Goal: Information Seeking & Learning: Check status

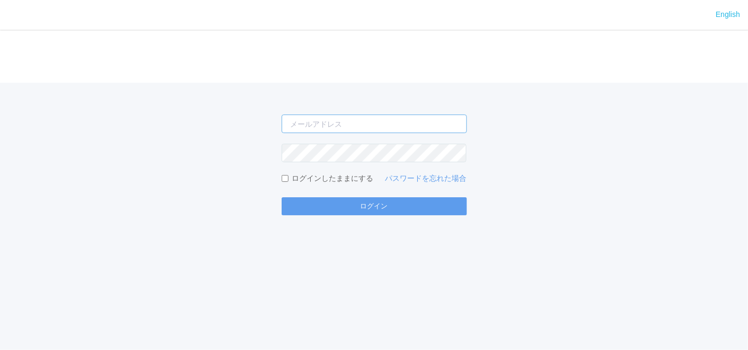
drag, startPoint x: 0, startPoint y: 0, endPoint x: 329, endPoint y: 129, distance: 353.9
click at [329, 129] on input "email" at bounding box center [374, 123] width 185 height 19
type input "[EMAIL_ADDRESS][DOMAIN_NAME]"
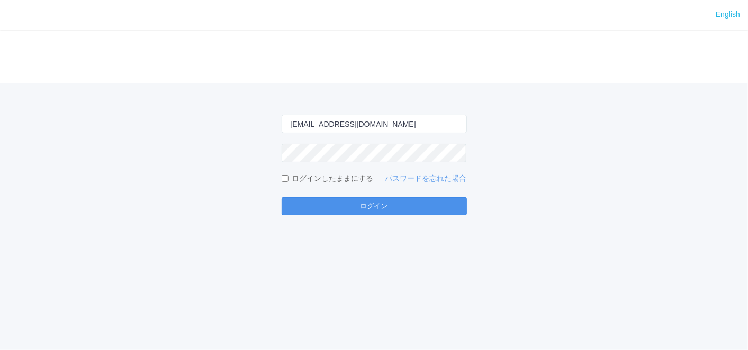
click at [336, 212] on button "ログイン" at bounding box center [374, 206] width 185 height 18
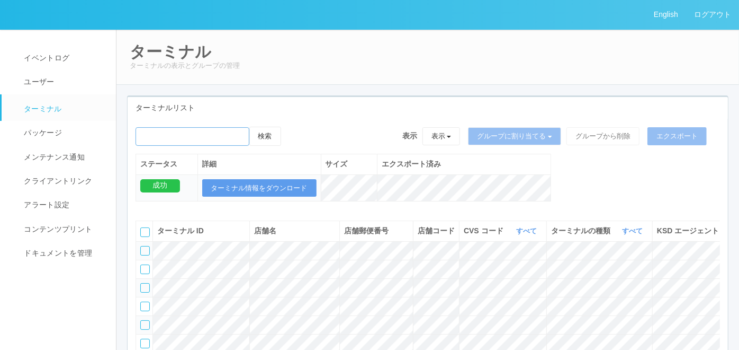
click at [192, 135] on input "emailSearch" at bounding box center [193, 136] width 114 height 19
paste input "220001"
type input "220001"
click at [271, 144] on button "検索" at bounding box center [265, 136] width 32 height 19
click at [264, 139] on button "検索" at bounding box center [265, 136] width 32 height 19
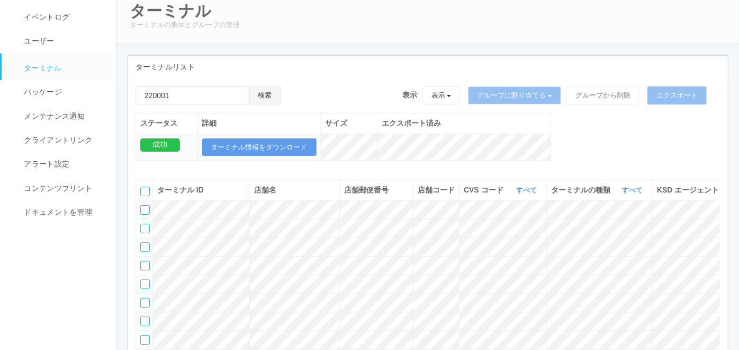
scroll to position [59, 0]
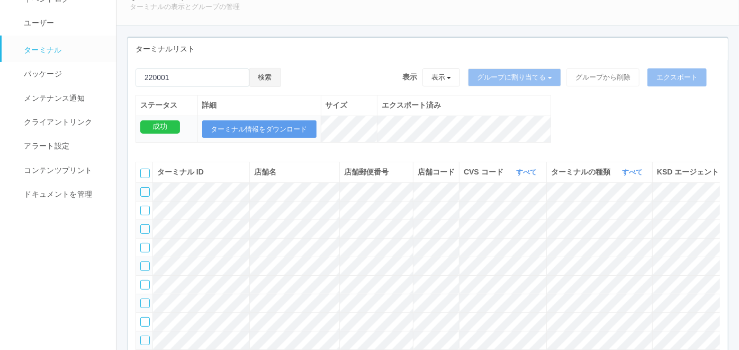
click at [279, 73] on button "検索" at bounding box center [265, 77] width 32 height 19
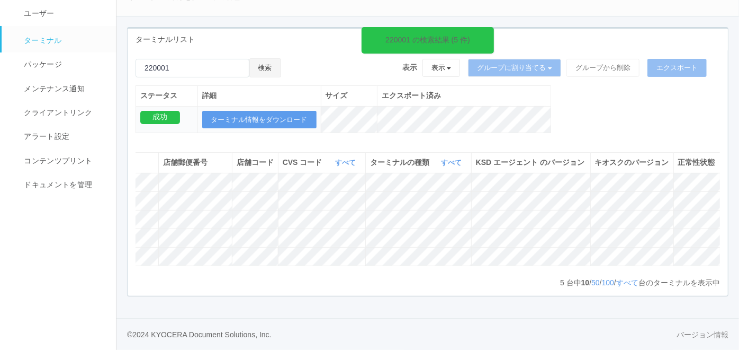
scroll to position [0, 206]
click at [719, 233] on icon at bounding box center [719, 233] width 0 height 0
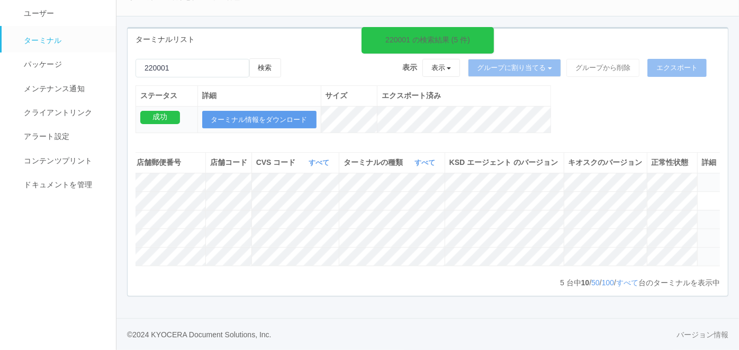
click at [702, 233] on icon at bounding box center [702, 233] width 0 height 0
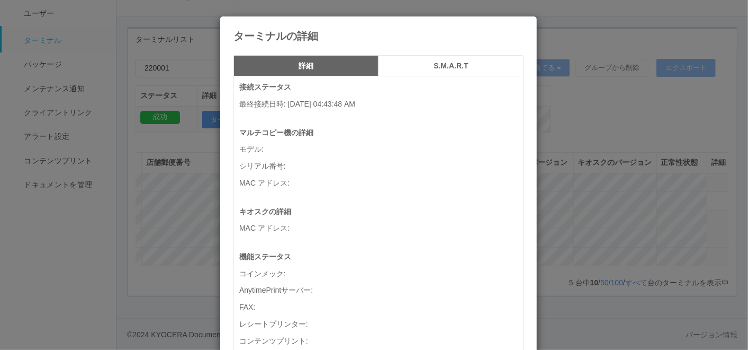
click at [703, 221] on div "ターミナルの詳細 詳細 S.M.A.R.T 接続ステータス 最終接続日時 : [DATE] 04:43:48 AM マルチコピー機の詳細 モデル : シリアル…" at bounding box center [374, 175] width 748 height 350
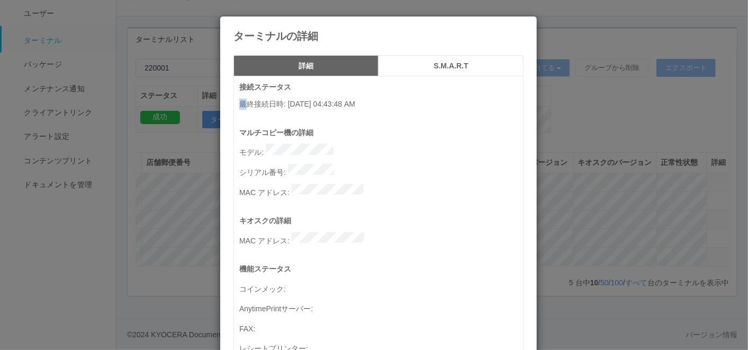
click at [242, 99] on p "最終接続日時 : [DATE] 04:43:48 AM" at bounding box center [381, 104] width 284 height 11
drag, startPoint x: 242, startPoint y: 98, endPoint x: 239, endPoint y: 111, distance: 13.4
click at [240, 111] on div "接続ステータス 最終接続日時 : [DATE] 04:43:48 AM" at bounding box center [381, 104] width 284 height 45
drag, startPoint x: 233, startPoint y: 105, endPoint x: 326, endPoint y: 105, distance: 93.2
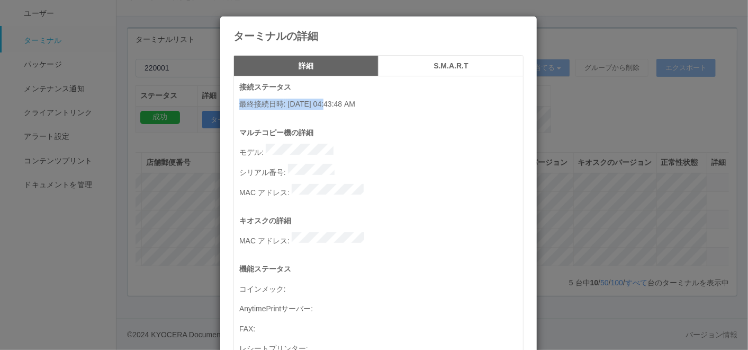
copy p "最終接続日時 : [DATE]"
click at [524, 24] on icon at bounding box center [524, 24] width 0 height 0
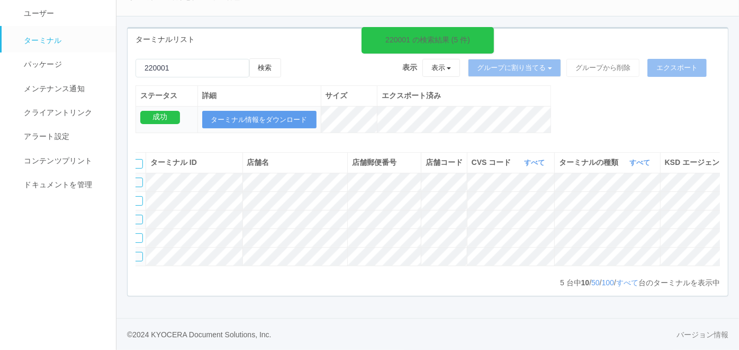
scroll to position [0, 0]
click at [146, 233] on div at bounding box center [145, 238] width 10 height 10
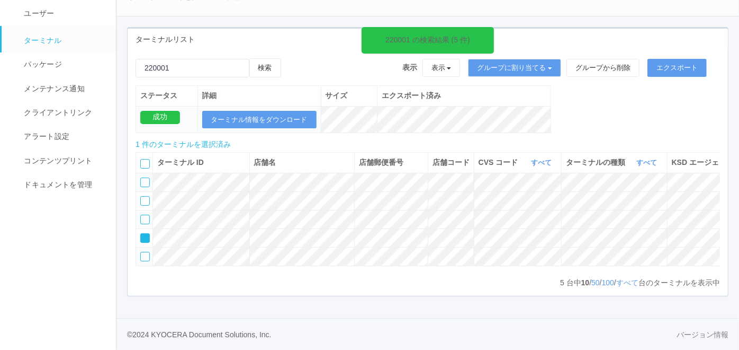
click at [146, 252] on div at bounding box center [145, 257] width 10 height 10
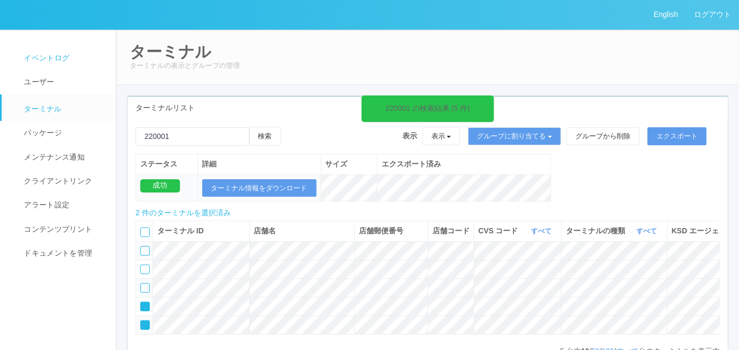
click at [54, 59] on span "イベントログ" at bounding box center [45, 58] width 48 height 8
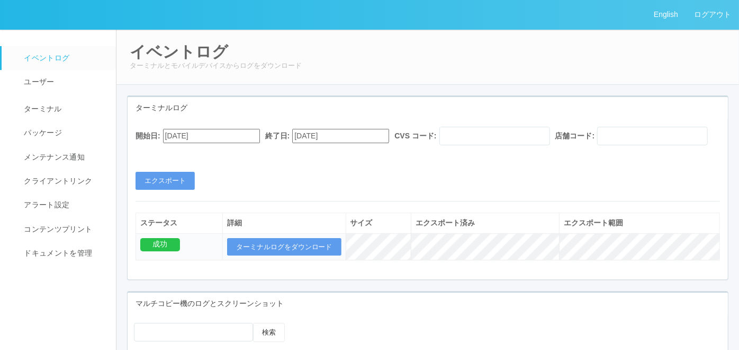
click at [239, 134] on input "[DATE]" at bounding box center [211, 136] width 97 height 14
click at [180, 152] on button "button" at bounding box center [176, 150] width 8 height 3
type input "[DATE]"
click at [361, 135] on input "[DATE]" at bounding box center [340, 136] width 97 height 14
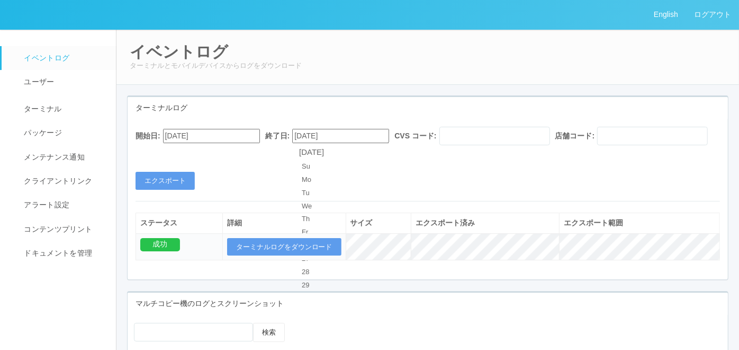
click at [521, 190] on div "開始日: [DATE] 終了日: [DATE] [DATE] Su Mo Tu We Th Fr Sa 27 28 29 30 31 1 2 3 4 5 6 …" at bounding box center [428, 158] width 601 height 63
click at [492, 134] on input "text" at bounding box center [495, 136] width 111 height 19
paste input "300022"
type input "300022"
click at [598, 145] on input "text" at bounding box center [653, 136] width 111 height 19
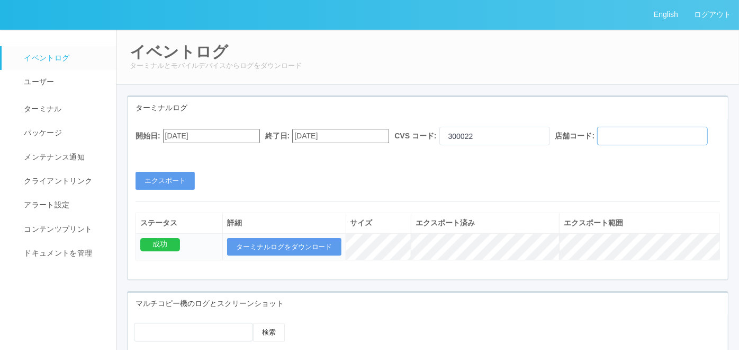
paste input "220001"
type input "220001"
click at [173, 185] on div "開始日: [DATE] 終了日: [DATE] CVS コード: 300022 店舗コード: 220001 エクスポート" at bounding box center [428, 158] width 601 height 63
click at [170, 190] on button "エクスポート" at bounding box center [165, 181] width 59 height 18
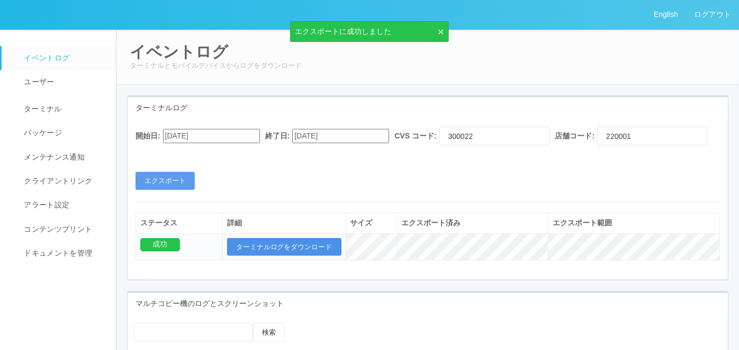
click at [291, 256] on button "ターミナルログをダウンロード" at bounding box center [284, 247] width 114 height 18
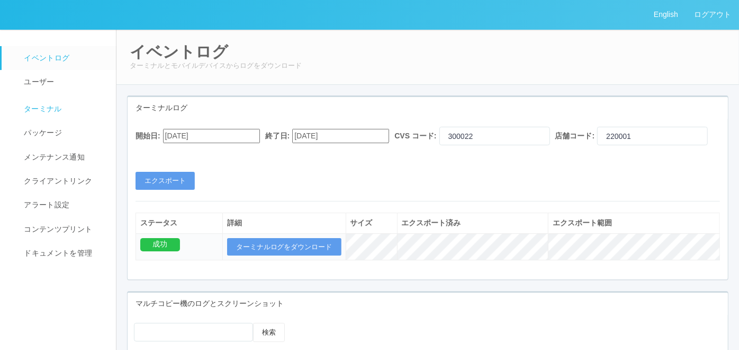
click at [50, 114] on link "ターミナル" at bounding box center [64, 107] width 124 height 26
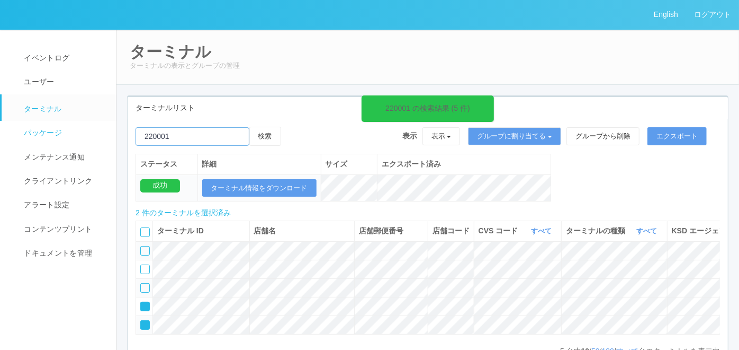
drag, startPoint x: 226, startPoint y: 141, endPoint x: 112, endPoint y: 144, distance: 114.4
click at [92, 139] on div "English ログアウト イベントログ ユーザー ターミナル パッケージ メンテナンス通知 クライアントリンク アラート設定 コンテンツプリント ドキュメン…" at bounding box center [369, 209] width 739 height 418
paste input "580770"
click at [269, 133] on button "検索" at bounding box center [265, 136] width 32 height 19
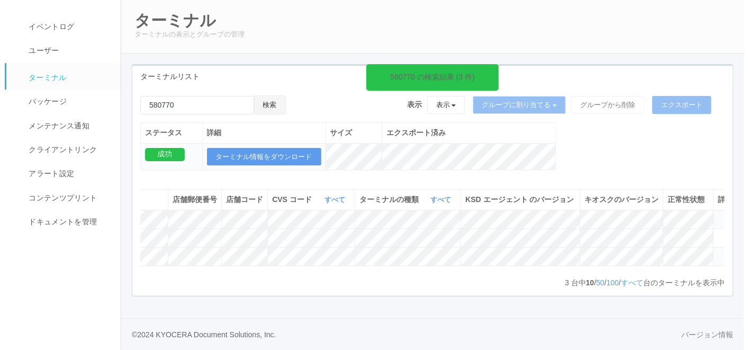
scroll to position [0, 190]
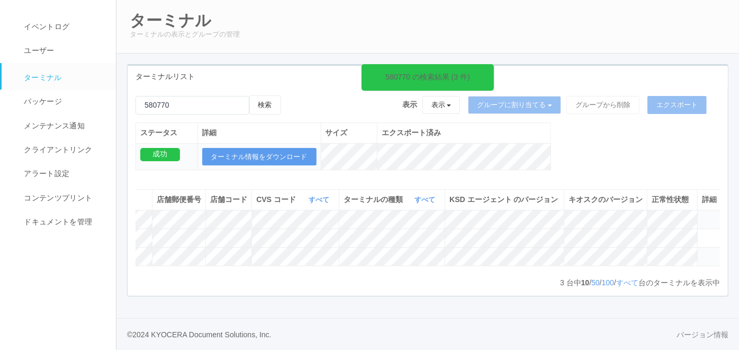
click at [702, 215] on icon at bounding box center [702, 215] width 0 height 0
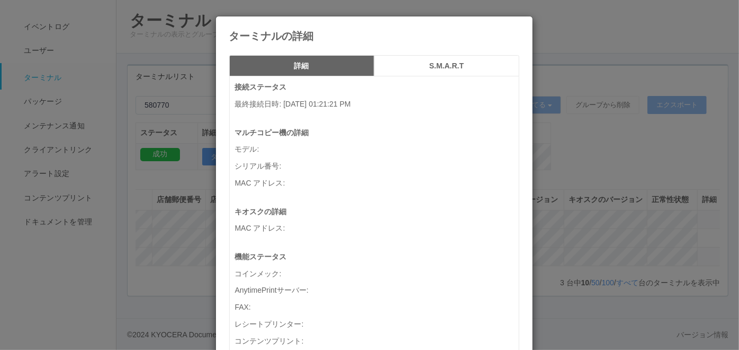
scroll to position [0, 181]
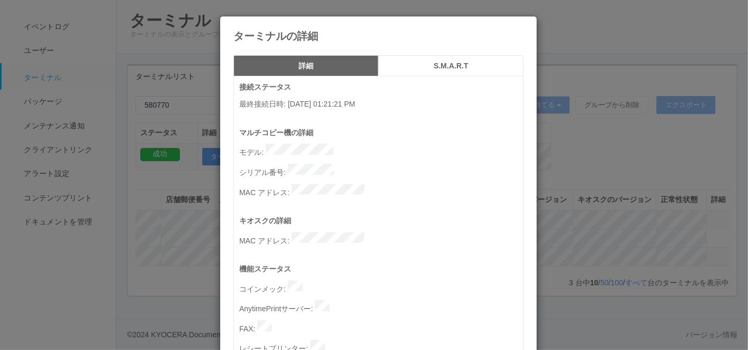
click at [524, 24] on icon at bounding box center [524, 24] width 0 height 0
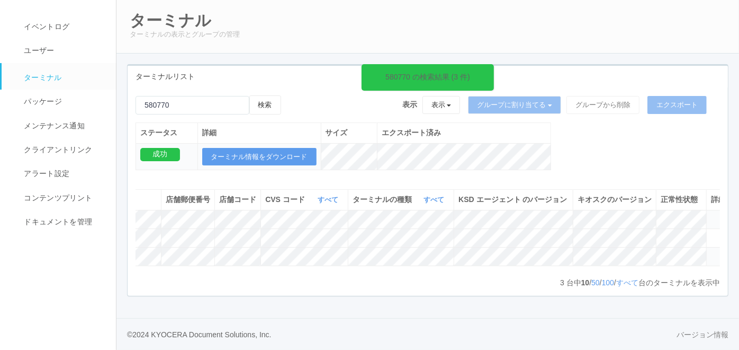
click at [711, 252] on icon at bounding box center [711, 252] width 0 height 0
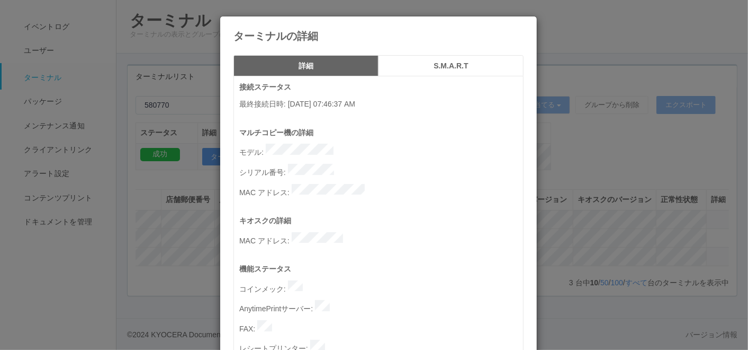
click at [524, 24] on icon at bounding box center [524, 24] width 0 height 0
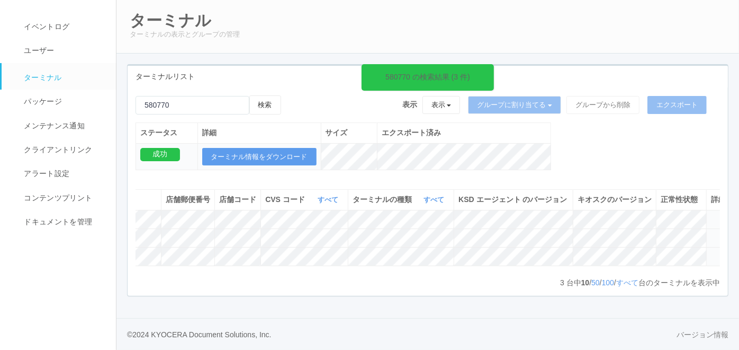
click at [711, 233] on icon at bounding box center [711, 233] width 0 height 0
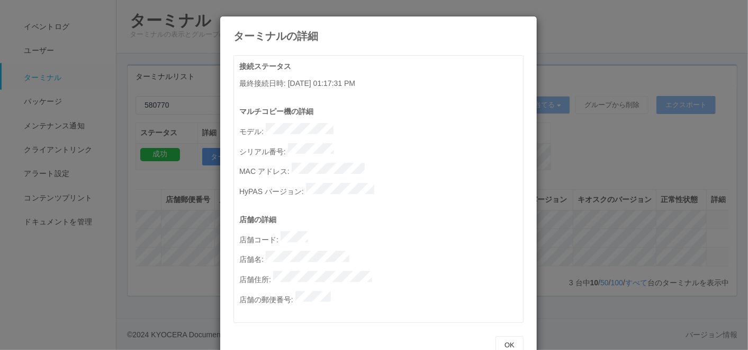
click at [524, 24] on icon at bounding box center [524, 24] width 0 height 0
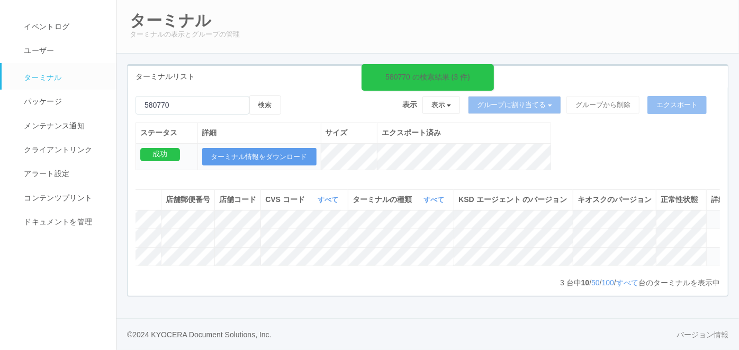
click at [711, 215] on icon at bounding box center [711, 215] width 0 height 0
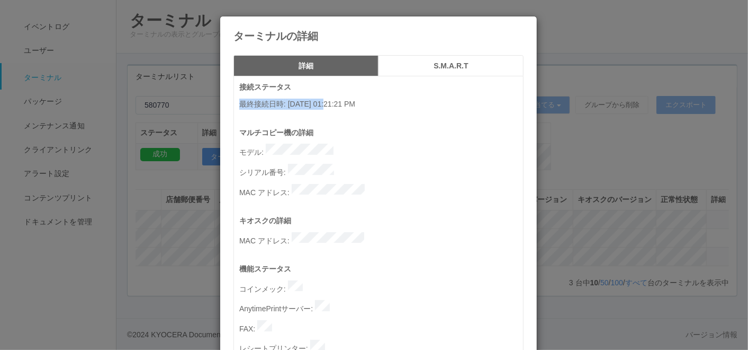
drag, startPoint x: 237, startPoint y: 100, endPoint x: 328, endPoint y: 106, distance: 91.3
click at [328, 106] on p "最終接続日時 : [DATE] 01:21:21 PM" at bounding box center [381, 104] width 284 height 11
copy p "最終接続日時 : [DATE]"
click at [524, 24] on icon at bounding box center [524, 24] width 0 height 0
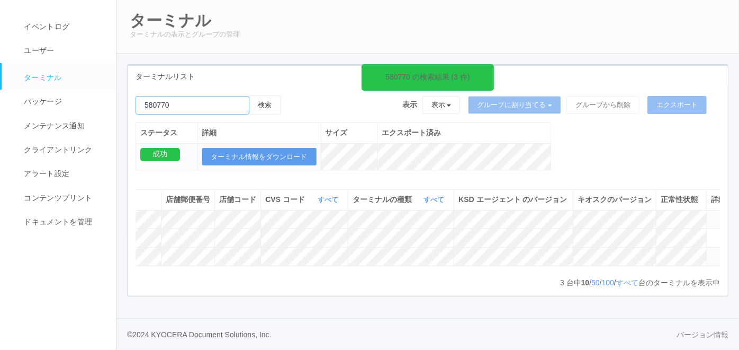
drag, startPoint x: 211, startPoint y: 74, endPoint x: 46, endPoint y: 61, distance: 165.2
click at [46, 61] on div "English ログアウト イベントログ ユーザー ターミナル パッケージ メンテナンス通知 クライアントリンク アラート設定 コンテンツプリント ドキュメン…" at bounding box center [369, 159] width 739 height 381
paste input "390001"
click at [279, 95] on button "検索" at bounding box center [265, 104] width 32 height 19
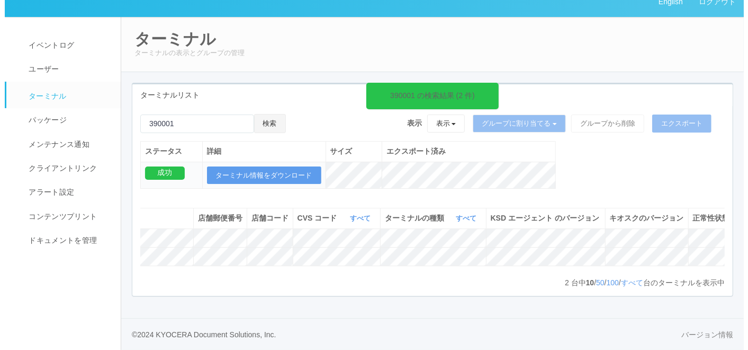
scroll to position [0, 203]
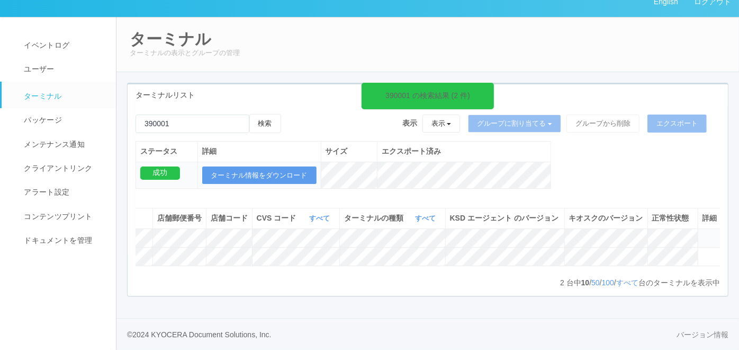
click at [703, 233] on icon at bounding box center [703, 233] width 0 height 0
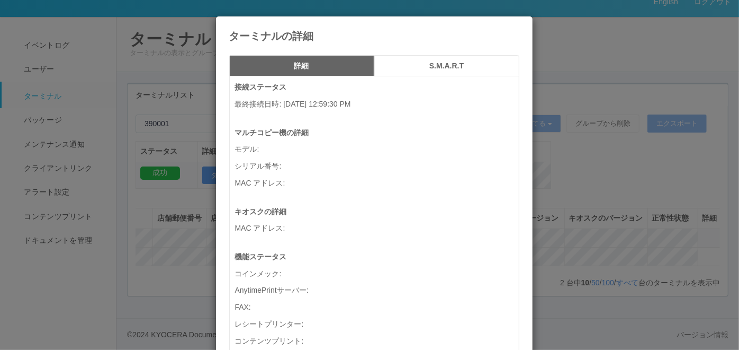
scroll to position [0, 194]
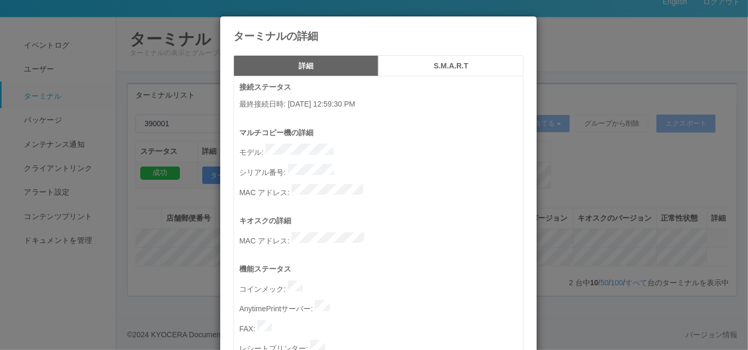
click at [524, 24] on icon at bounding box center [524, 24] width 0 height 0
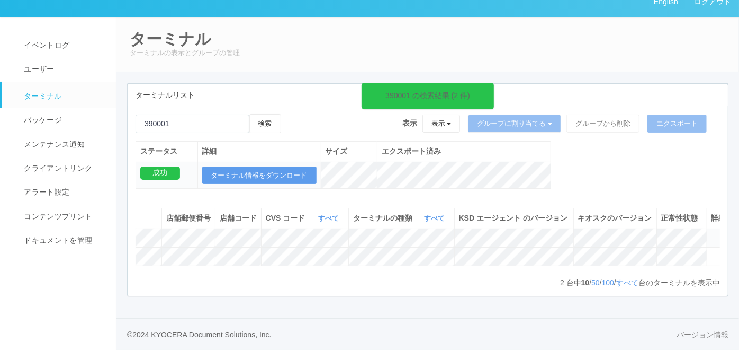
scroll to position [0, 0]
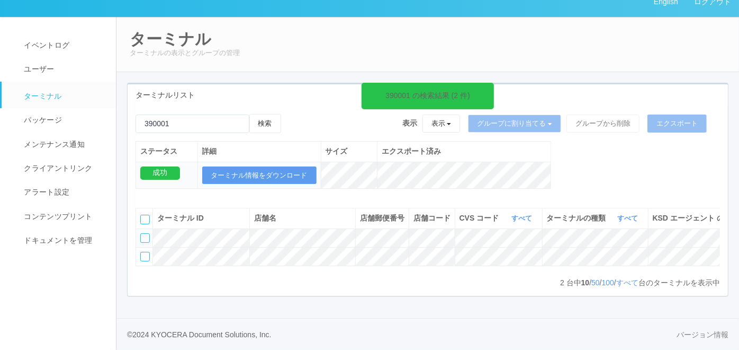
click at [145, 233] on div at bounding box center [145, 238] width 10 height 10
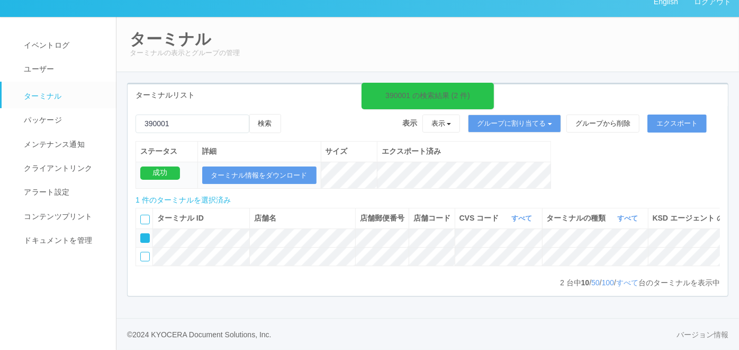
click at [145, 233] on div at bounding box center [145, 238] width 10 height 10
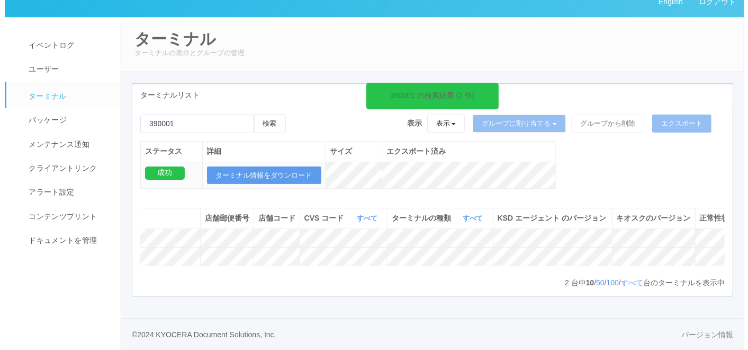
scroll to position [0, 203]
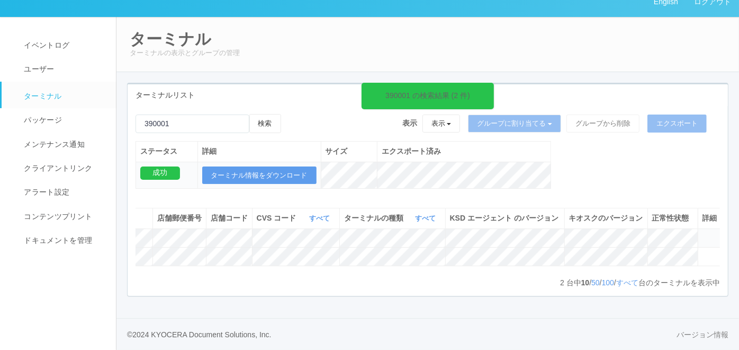
click at [703, 233] on icon at bounding box center [703, 233] width 0 height 0
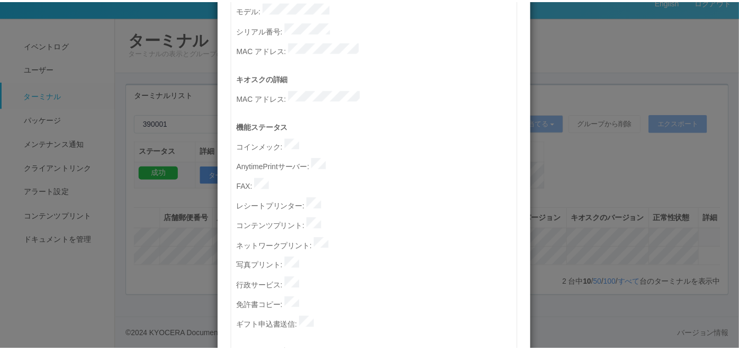
scroll to position [0, 0]
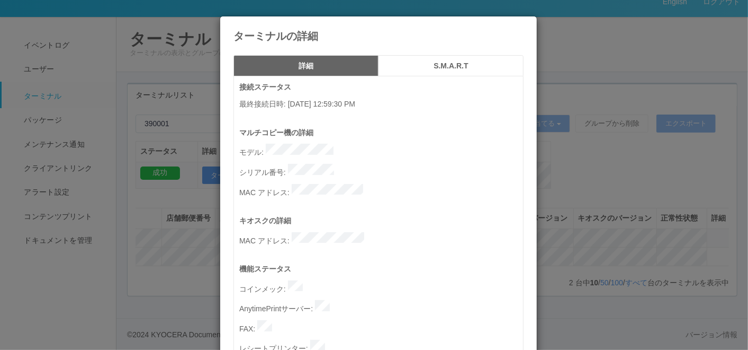
click at [524, 24] on icon at bounding box center [524, 24] width 0 height 0
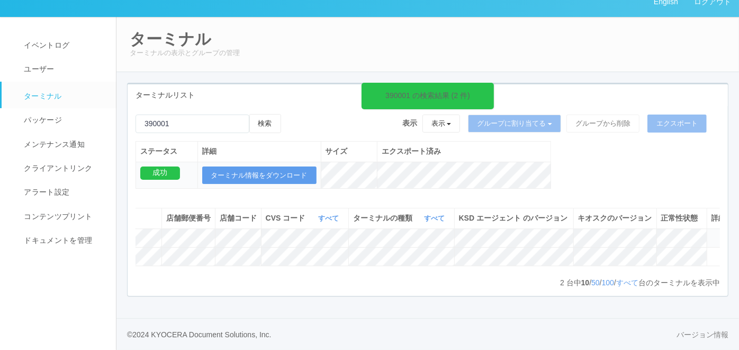
click at [203, 290] on div "390001 の検索結果 (2 件) 検索 表示 表示 すべてのターミナル 未割り当てのターミナル グループを追加 グループ名を編集 アーカイブ済みのターミナ…" at bounding box center [428, 201] width 601 height 190
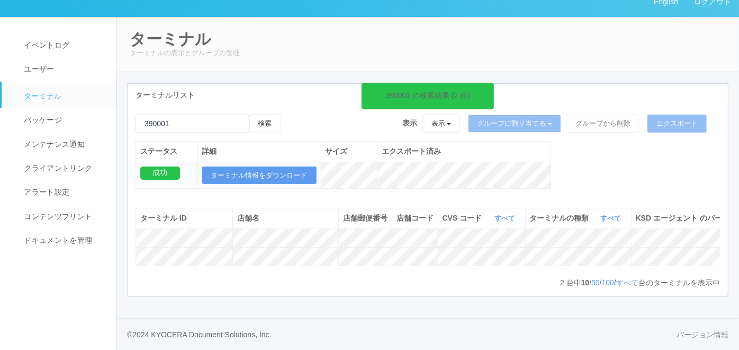
scroll to position [0, 16]
drag, startPoint x: 186, startPoint y: 96, endPoint x: 26, endPoint y: 71, distance: 161.4
click at [26, 71] on div "English ログアウト イベントログ ユーザー ターミナル パッケージ メンテナンス通知 クライアントリンク アラート設定 コンテンツプリント ドキュメン…" at bounding box center [369, 168] width 739 height 362
paste input "221034"
click at [272, 114] on button "検索" at bounding box center [265, 123] width 32 height 19
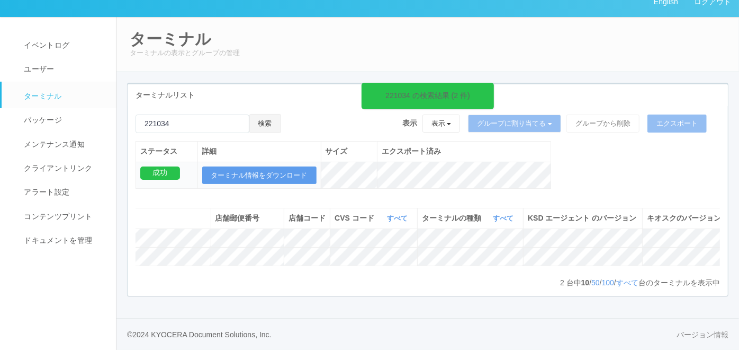
scroll to position [0, 222]
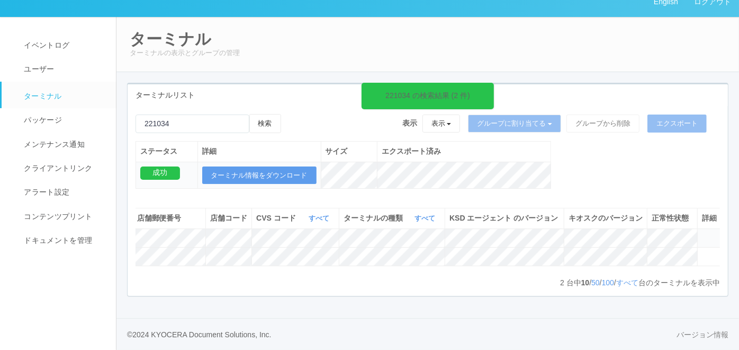
click at [702, 233] on icon at bounding box center [702, 233] width 0 height 0
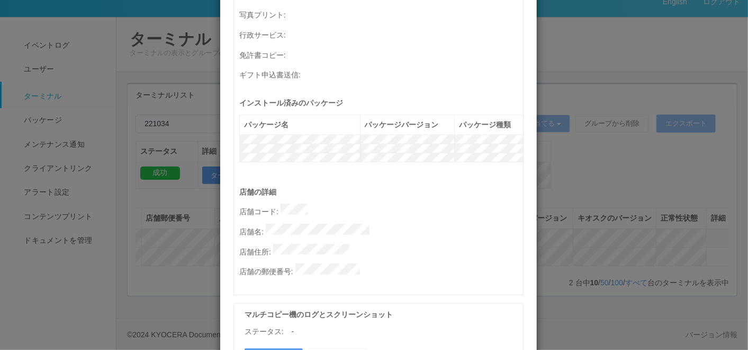
scroll to position [412, 0]
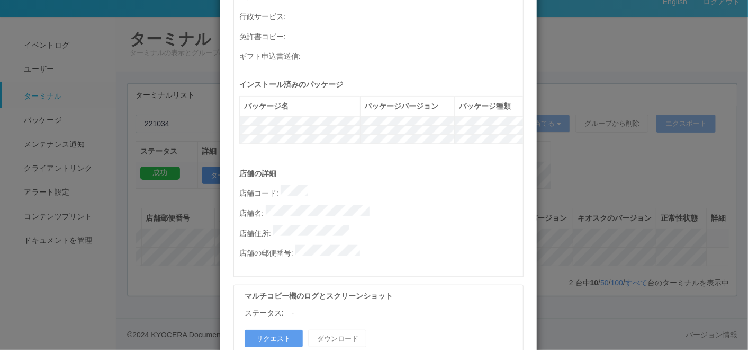
click at [367, 205] on p "店舗名 :" at bounding box center [381, 212] width 284 height 14
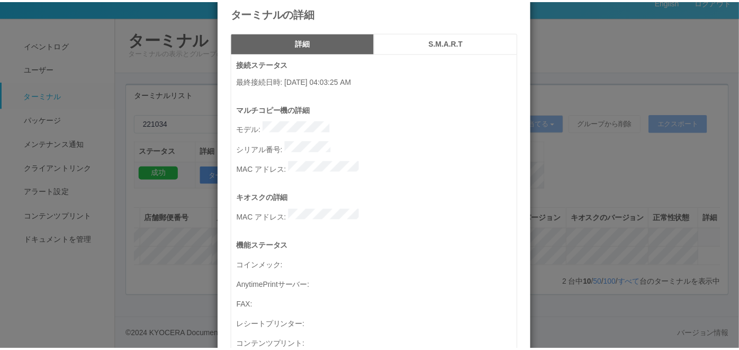
scroll to position [0, 0]
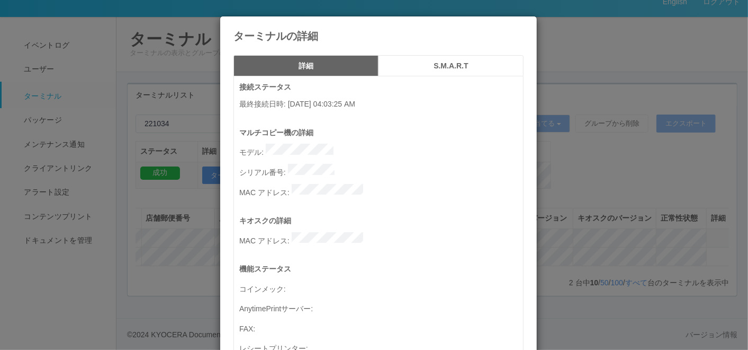
click at [524, 24] on icon at bounding box center [524, 24] width 0 height 0
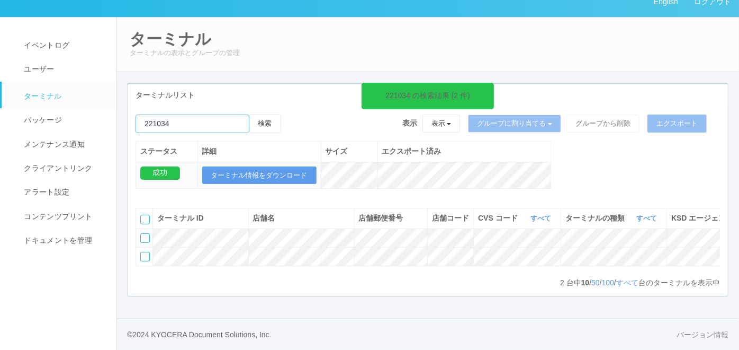
drag, startPoint x: 192, startPoint y: 97, endPoint x: 44, endPoint y: 67, distance: 150.3
click at [43, 67] on div "English ログアウト イベントログ ユーザー ターミナル パッケージ メンテナンス通知 クライアントリンク アラート設定 コンテンツプリント ドキュメン…" at bounding box center [369, 168] width 739 height 362
paste input "240462"
click at [269, 114] on button "検索" at bounding box center [265, 123] width 32 height 19
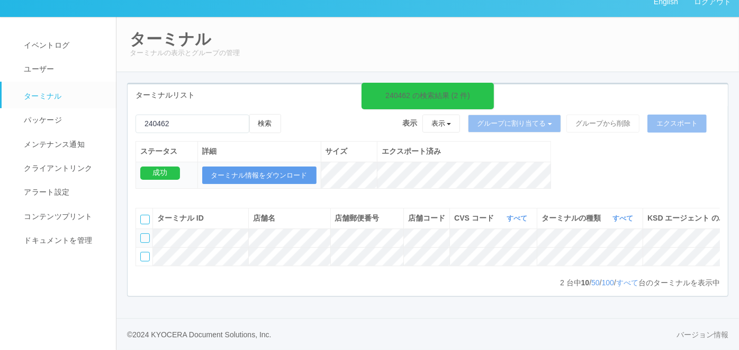
click at [197, 294] on div "240462 の検索結果 (2 件) 検索 表示 表示 すべてのターミナル 未割り当てのターミナル グループを追加 グループ名を編集 アーカイブ済みのターミナ…" at bounding box center [428, 201] width 601 height 190
click at [201, 295] on div "ターミナルリスト 240462 の検索結果 (2 件) 検索 表示 表示 すべてのターミナル 未割り当てのターミナル グループを追加 グループ名を編集 アーカ…" at bounding box center [428, 189] width 602 height 213
drag, startPoint x: 189, startPoint y: 95, endPoint x: 127, endPoint y: 74, distance: 65.5
click at [126, 83] on div "ターミナルリスト 240462 の検索結果 (2 件) 検索 表示 表示 すべてのターミナル 未割り当てのターミナル グループを追加 グループ名を編集 アーカ…" at bounding box center [428, 195] width 618 height 225
paste input "240503"
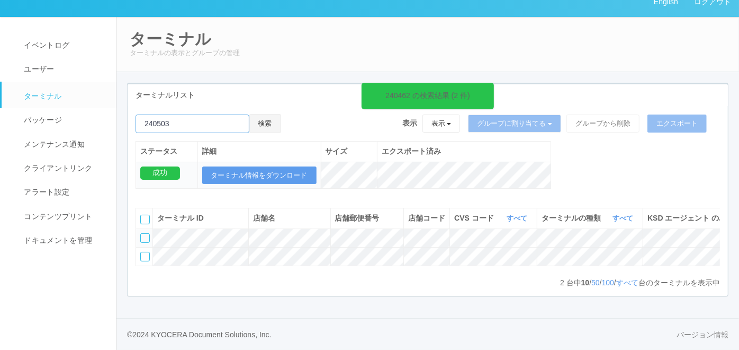
type input "240503"
click at [275, 114] on button "検索" at bounding box center [265, 123] width 32 height 19
click at [197, 289] on div "240503 の検索結果 (2 件) 検索 表示 表示 すべてのターミナル 未割り当てのターミナル グループを追加 グループ名を編集 アーカイブ済みのターミナ…" at bounding box center [428, 201] width 601 height 190
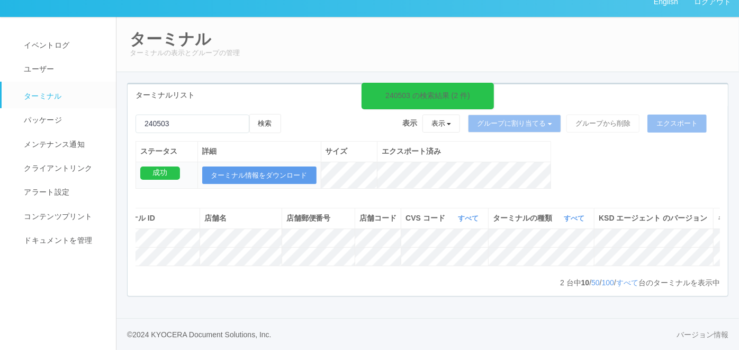
scroll to position [0, 61]
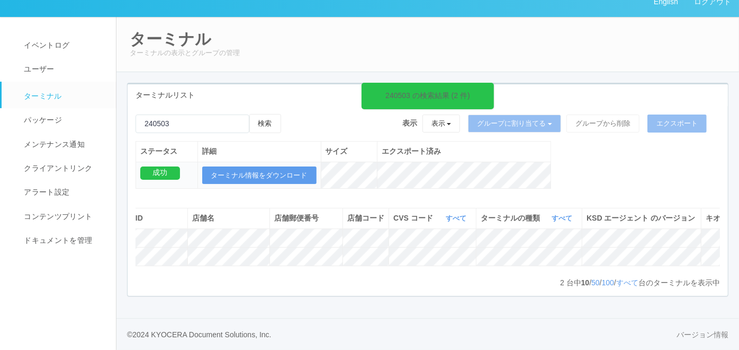
click at [188, 299] on div "ターミナルリスト 240503 の検索結果 (2 件) 検索 表示 表示 すべてのターミナル 未割り当てのターミナル グループを追加 グループ名を編集 アーカ…" at bounding box center [428, 195] width 618 height 225
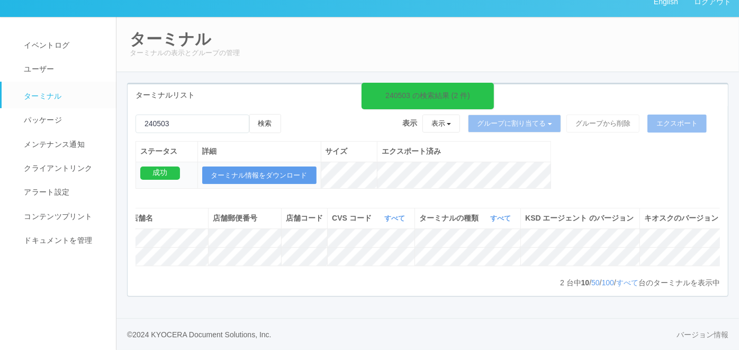
scroll to position [0, 0]
